Goal: Task Accomplishment & Management: Use online tool/utility

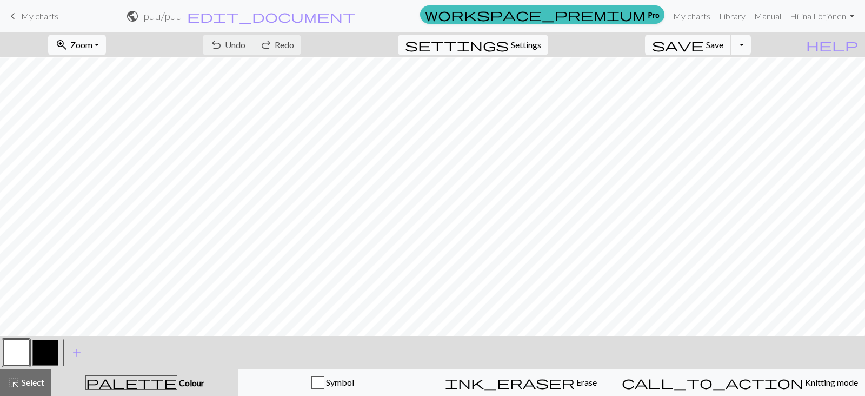
scroll to position [48, 0]
click at [46, 354] on button "button" at bounding box center [45, 353] width 26 height 26
click at [245, 42] on span "Undo" at bounding box center [235, 44] width 21 height 10
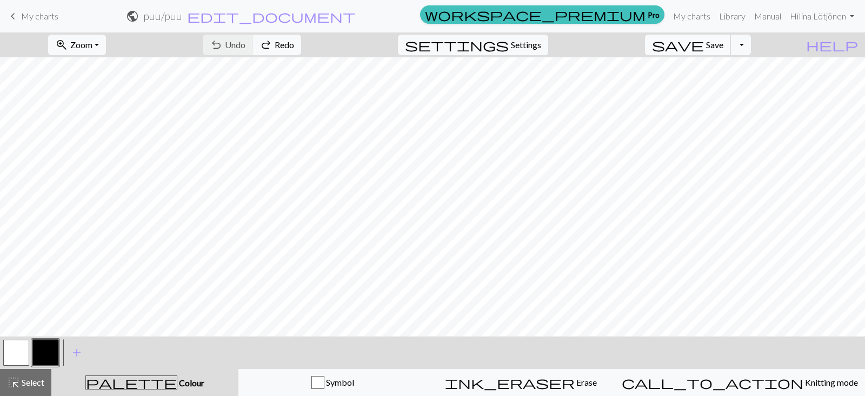
click at [731, 39] on button "save Save Save" at bounding box center [688, 45] width 86 height 21
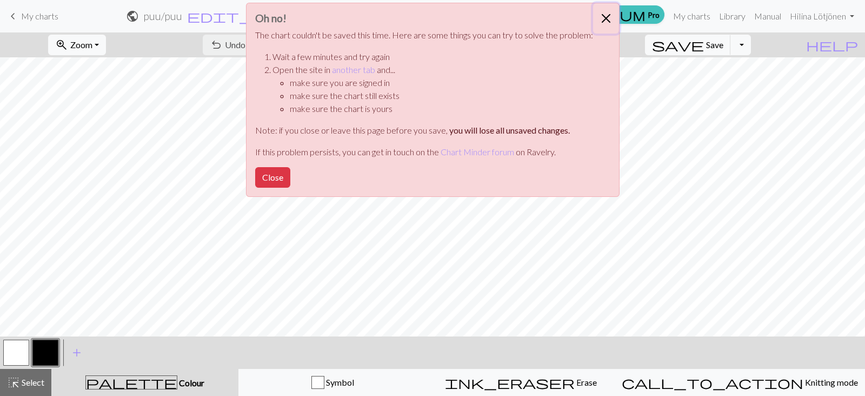
click at [612, 21] on button "Close" at bounding box center [606, 18] width 26 height 30
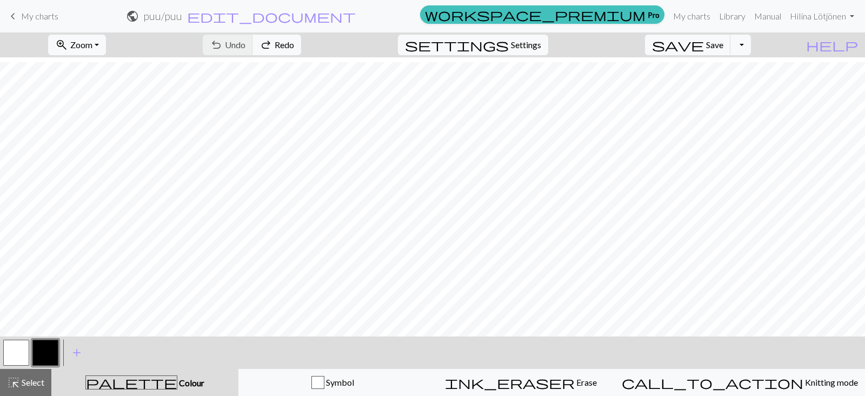
scroll to position [89, 0]
click at [46, 354] on button "button" at bounding box center [45, 353] width 26 height 26
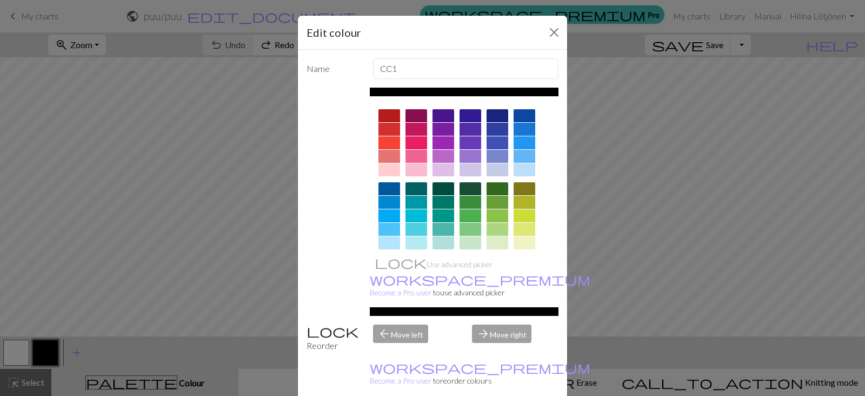
click at [545, 22] on div "Edit colour" at bounding box center [432, 33] width 269 height 34
drag, startPoint x: 545, startPoint y: 22, endPoint x: 548, endPoint y: 33, distance: 11.1
click at [548, 33] on div "Edit colour" at bounding box center [432, 33] width 269 height 34
click at [548, 33] on button "Close" at bounding box center [554, 32] width 17 height 17
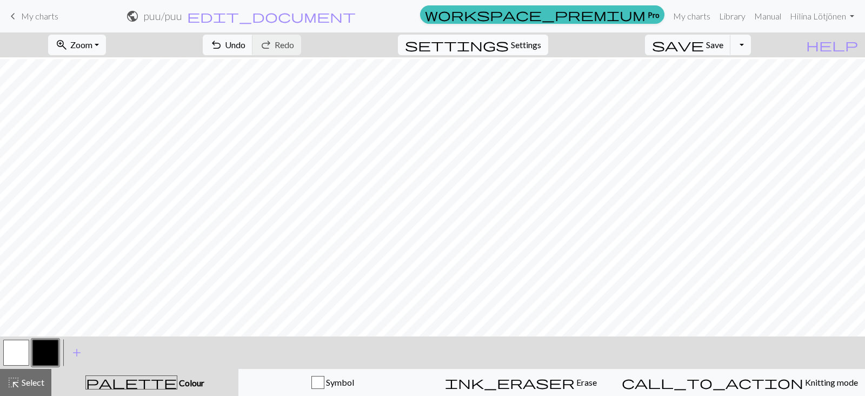
scroll to position [63, 0]
click at [19, 357] on button "button" at bounding box center [16, 353] width 26 height 26
click at [49, 347] on button "button" at bounding box center [45, 353] width 26 height 26
click at [21, 353] on button "button" at bounding box center [16, 353] width 26 height 26
click at [52, 350] on button "button" at bounding box center [45, 353] width 26 height 26
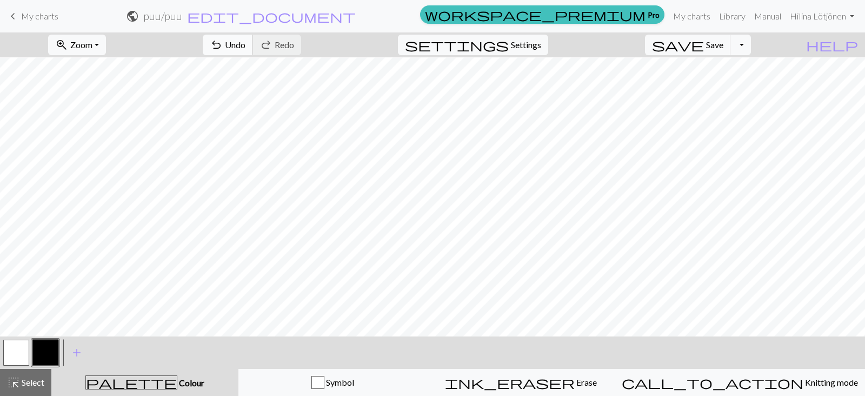
click at [253, 37] on button "undo Undo Undo" at bounding box center [228, 45] width 50 height 21
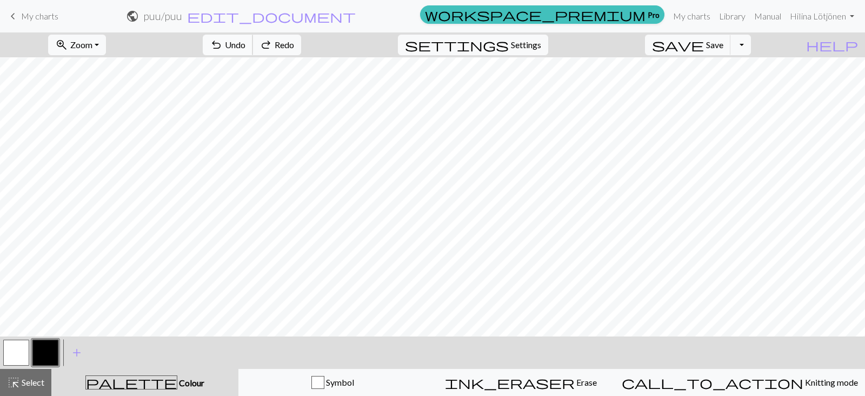
click at [253, 37] on button "undo Undo Undo" at bounding box center [228, 45] width 50 height 21
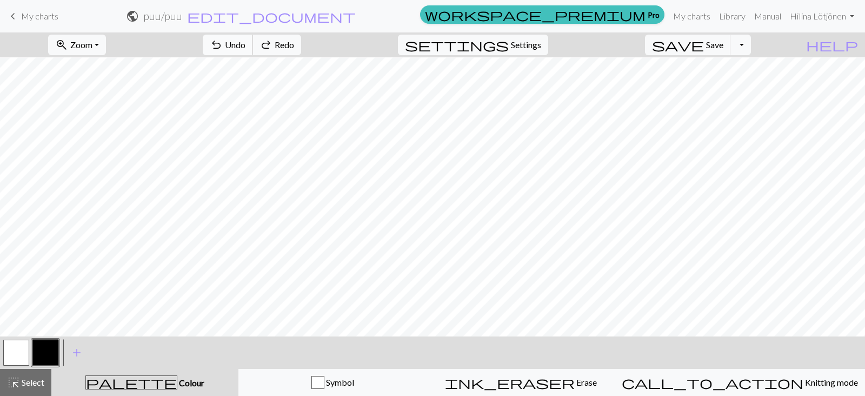
click at [253, 37] on button "undo Undo Undo" at bounding box center [228, 45] width 50 height 21
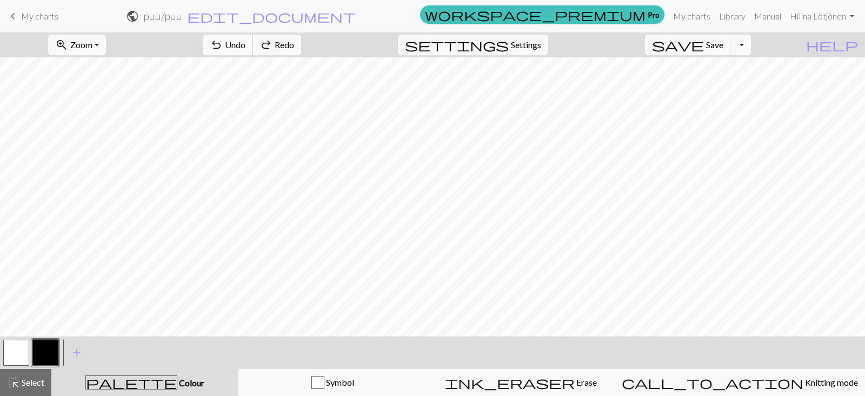
click at [253, 37] on button "undo Undo Undo" at bounding box center [228, 45] width 50 height 21
click at [303, 37] on div "undo Undo Undo redo Redo Redo" at bounding box center [252, 44] width 115 height 25
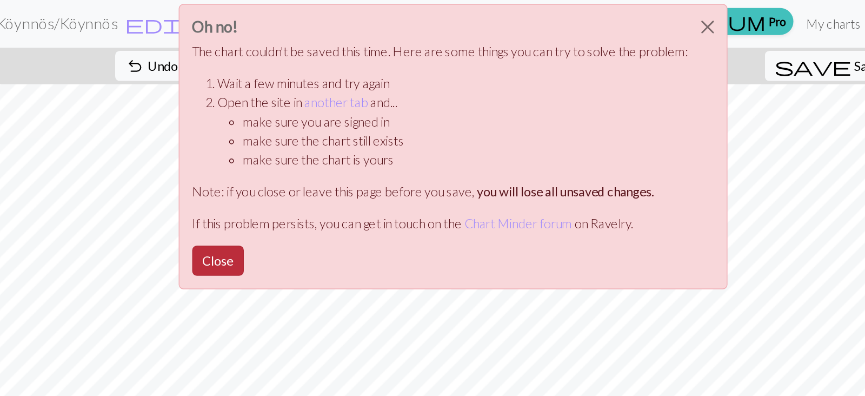
click at [267, 178] on button "Close" at bounding box center [272, 177] width 35 height 21
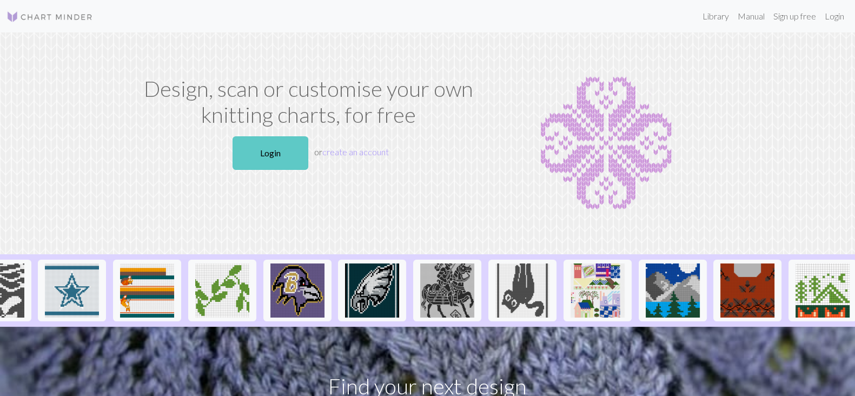
click at [273, 151] on link "Login" at bounding box center [270, 153] width 76 height 34
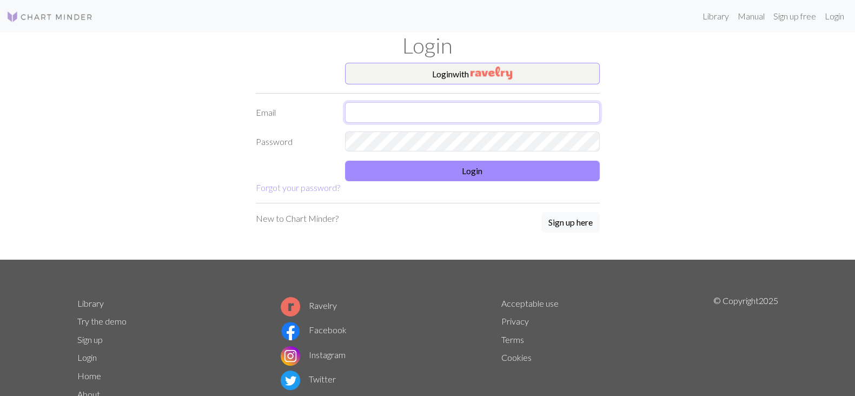
type input "iae.lotjonen@gmail.com"
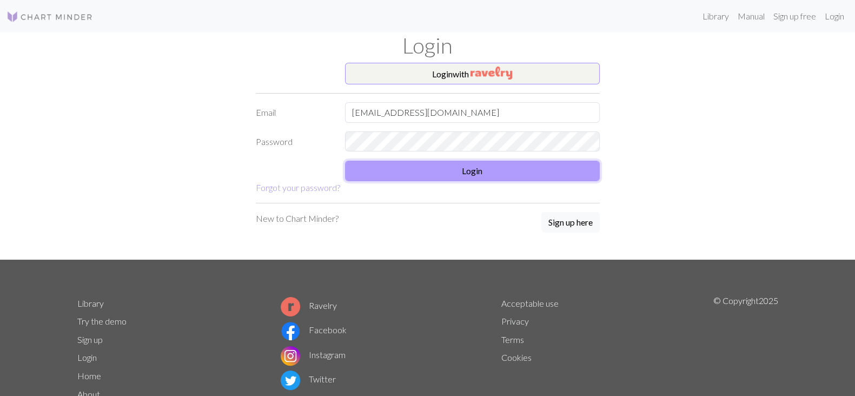
click at [403, 166] on button "Login" at bounding box center [472, 171] width 255 height 21
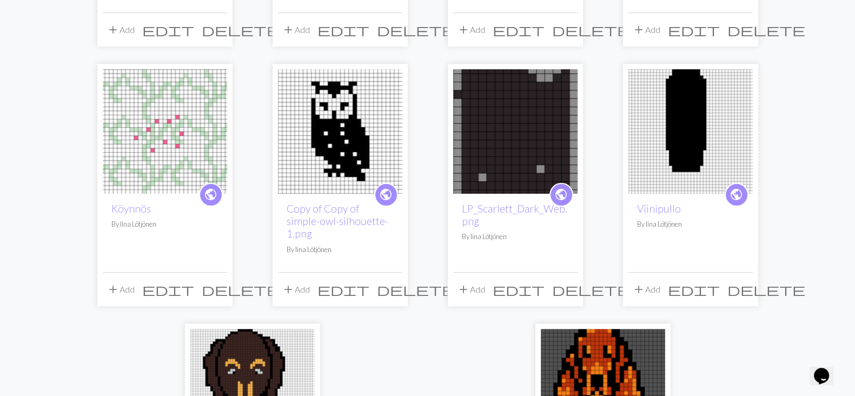
scroll to position [278, 0]
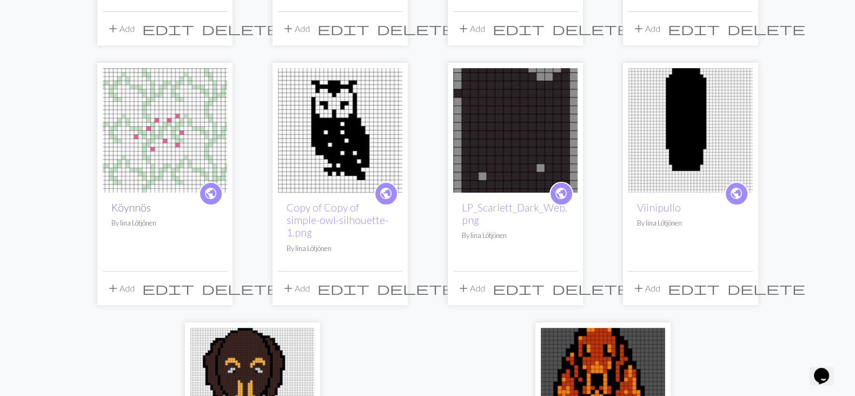
click at [139, 207] on link "Köynnös" at bounding box center [130, 207] width 39 height 12
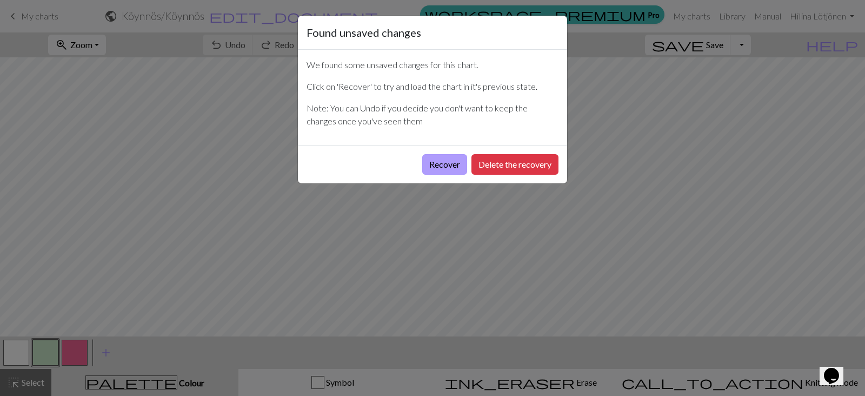
click at [456, 169] on button "Recover" at bounding box center [444, 164] width 45 height 21
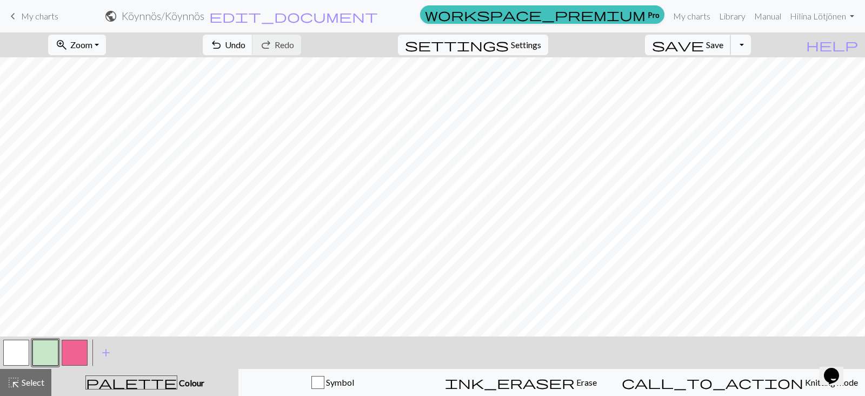
click at [704, 44] on span "save" at bounding box center [678, 44] width 52 height 15
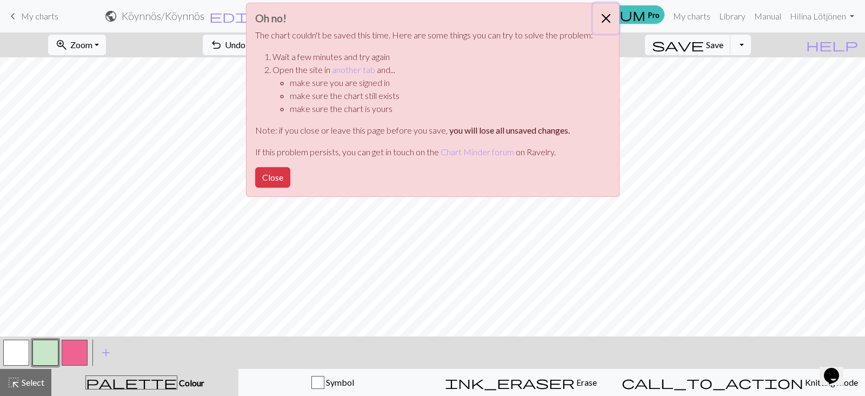
click at [597, 17] on button "Close" at bounding box center [606, 18] width 26 height 30
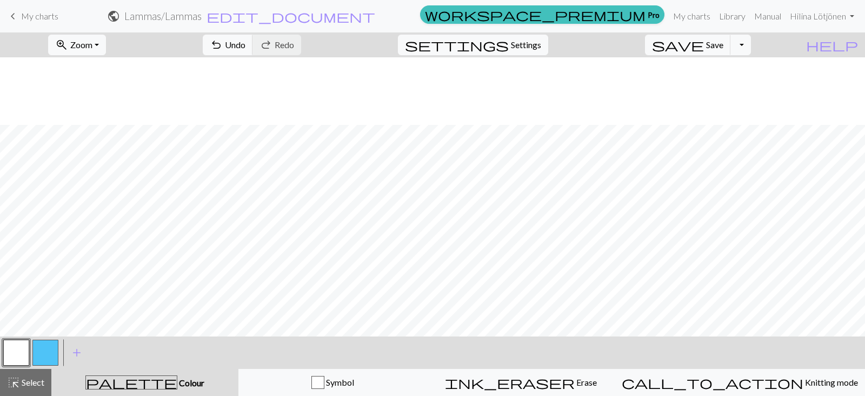
scroll to position [67, 0]
